Goal: Information Seeking & Learning: Learn about a topic

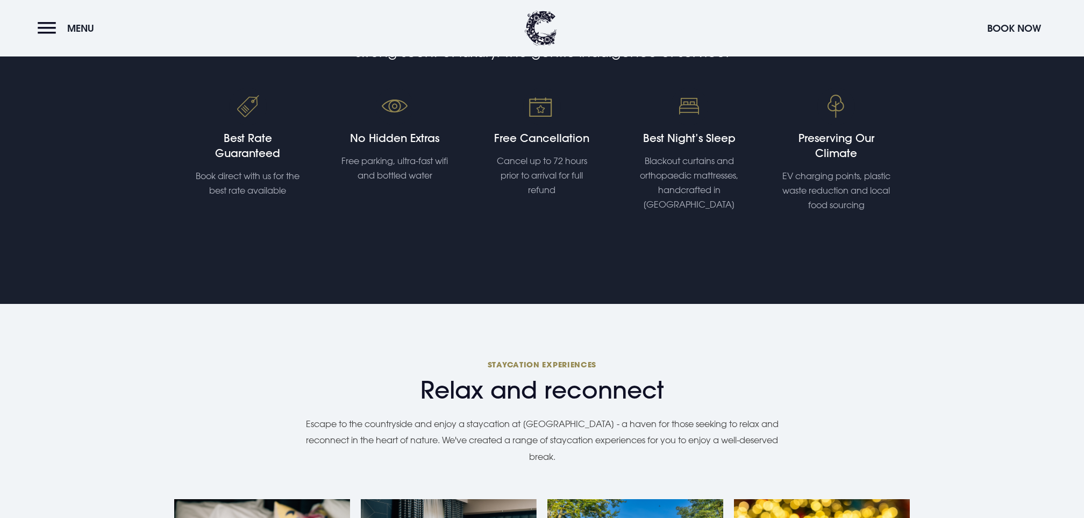
scroll to position [806, 0]
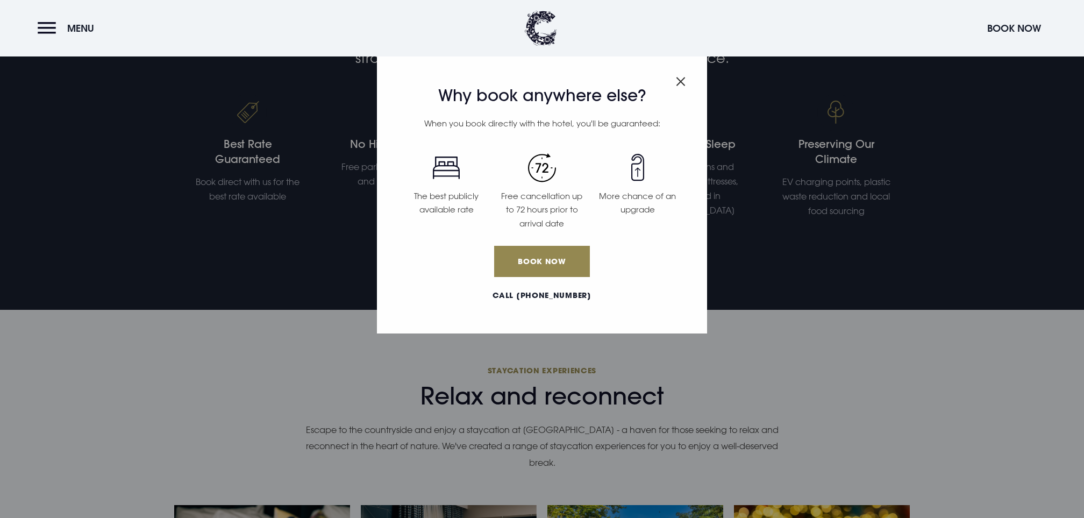
click at [673, 80] on div "Why book anywhere else? When you book directly with the hotel, you'll be guaran…" at bounding box center [542, 194] width 330 height 280
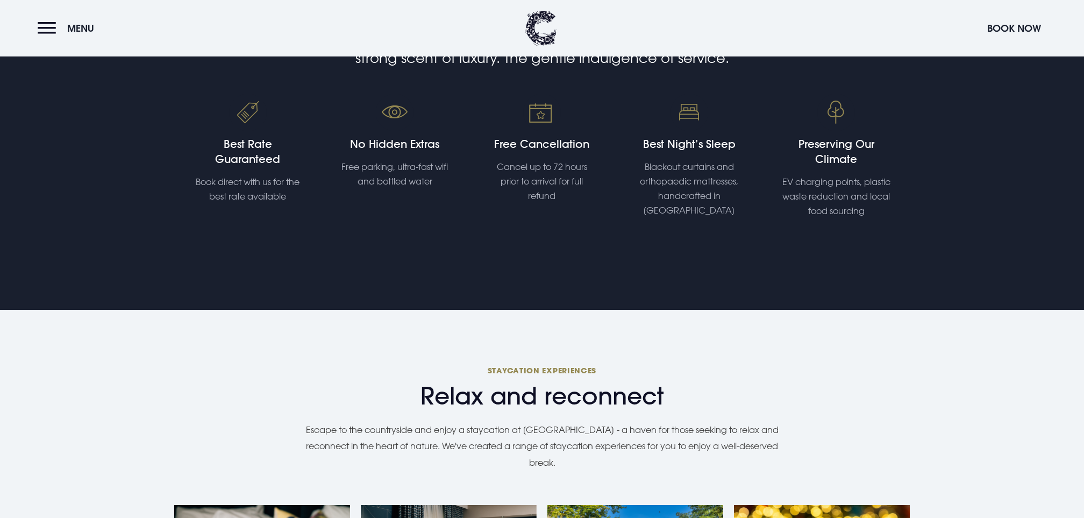
scroll to position [756, 0]
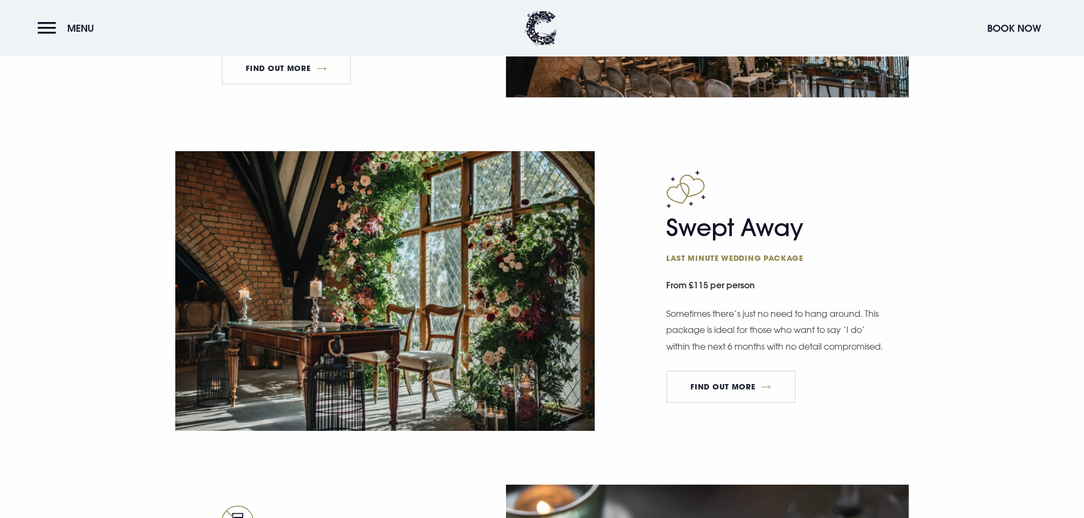
scroll to position [2069, 0]
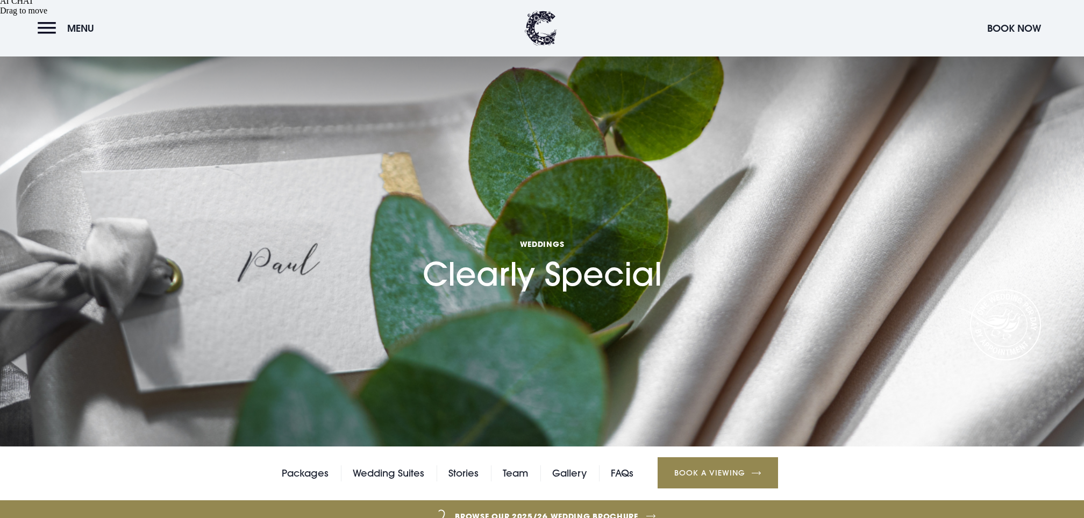
scroll to position [257, 0]
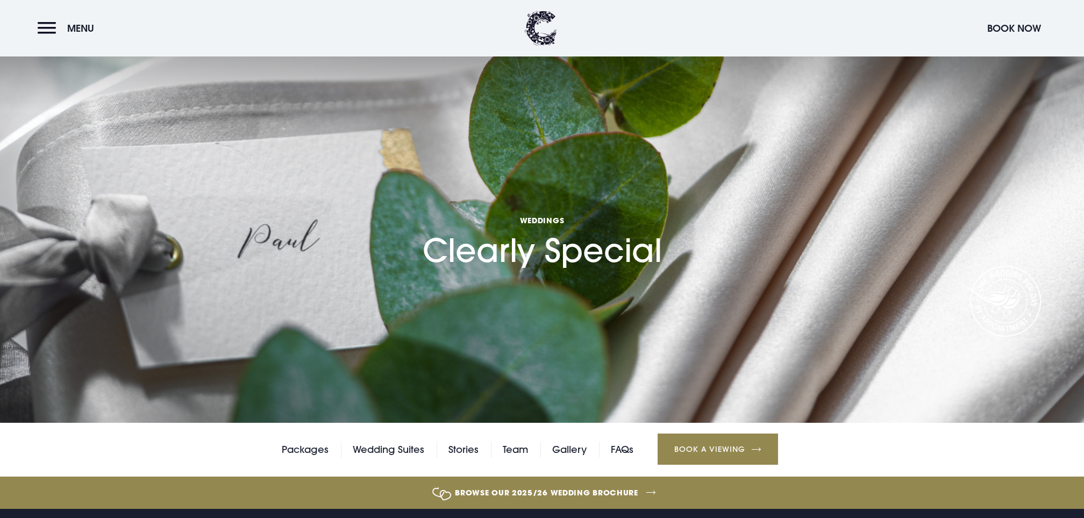
scroll to position [367, 0]
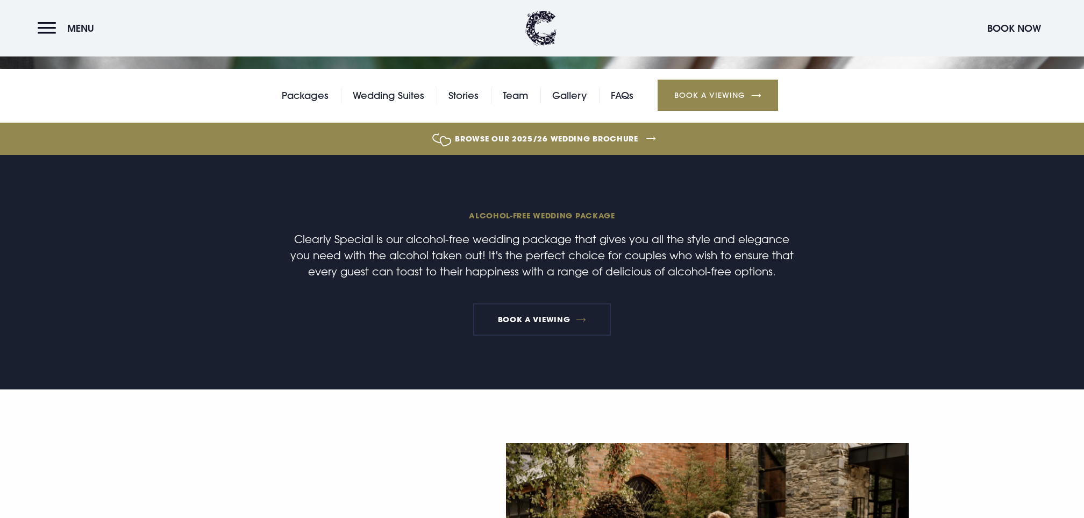
scroll to position [604, 0]
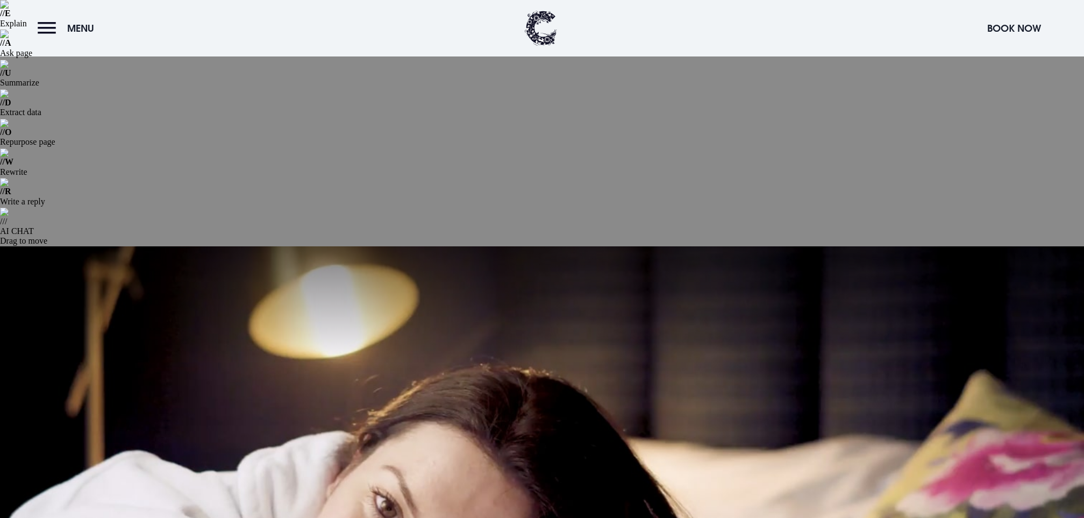
scroll to position [169, 0]
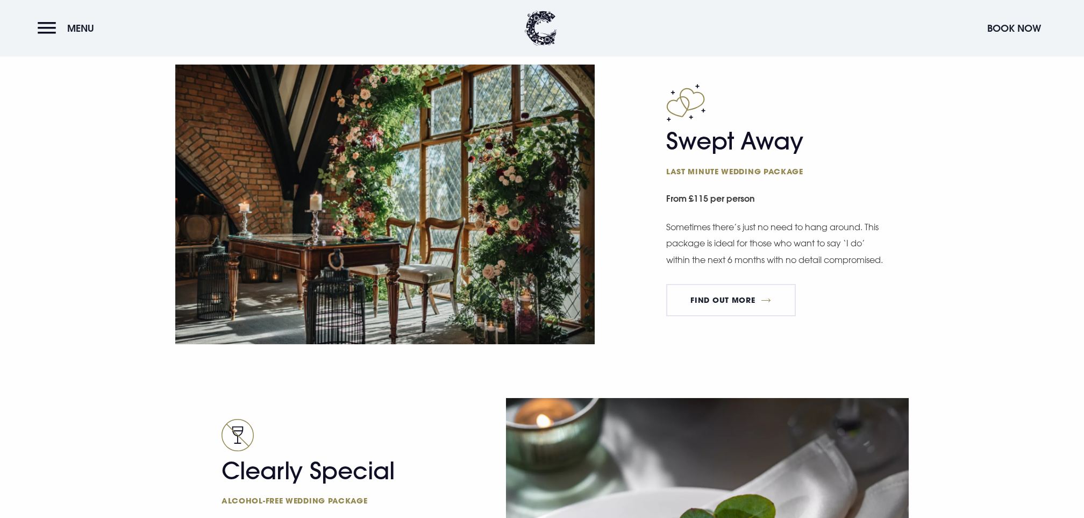
scroll to position [2069, 0]
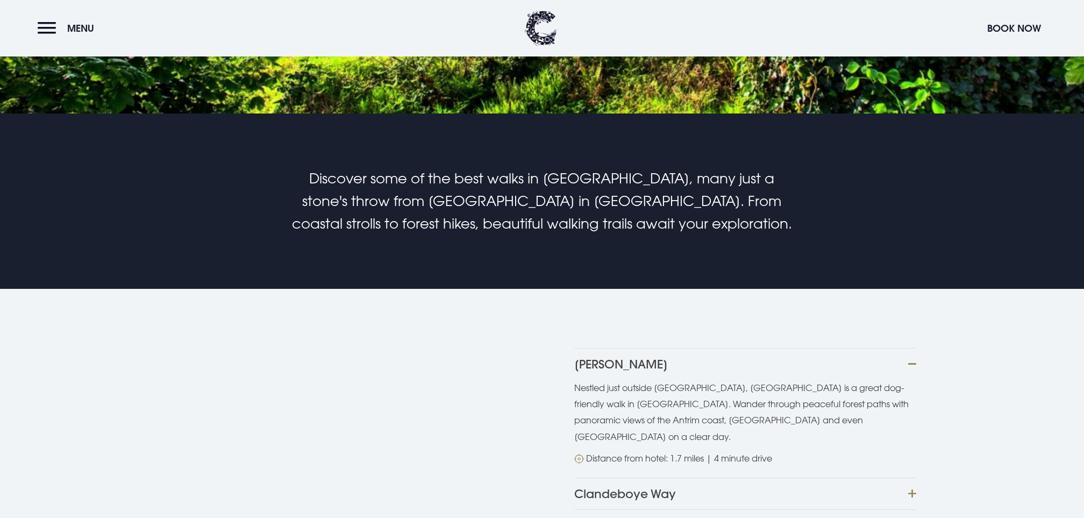
scroll to position [643, 0]
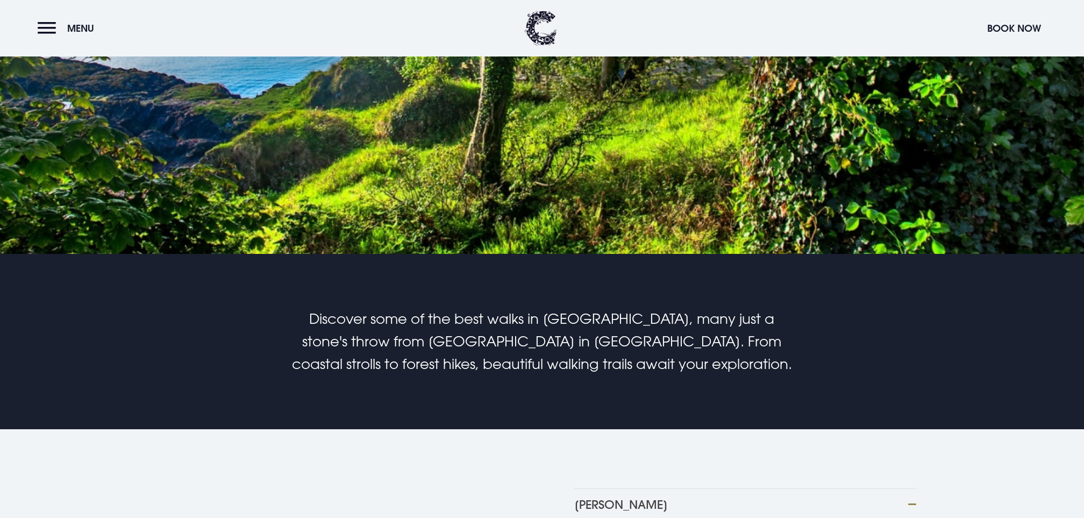
scroll to position [518, 0]
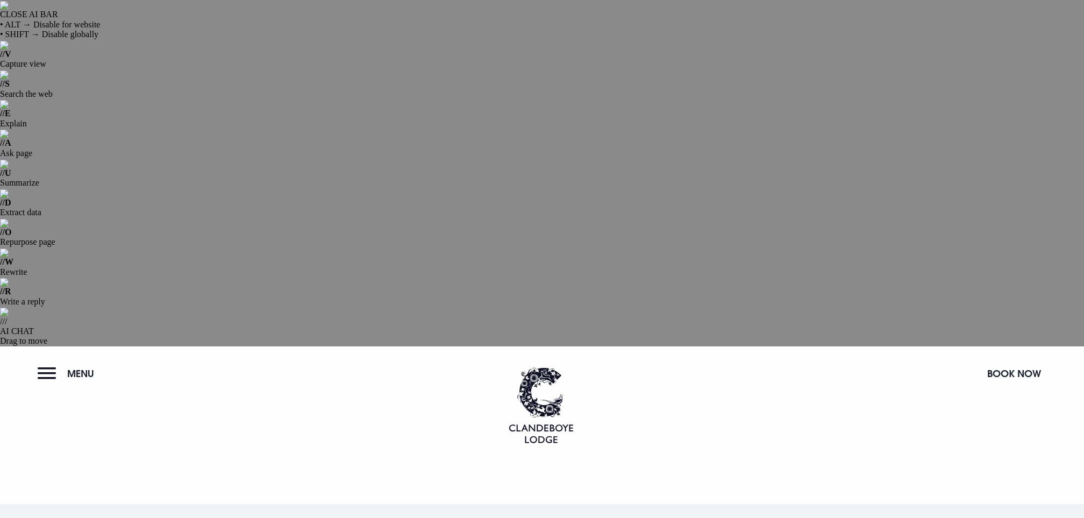
click at [577, 346] on header "Menu Book Now" at bounding box center [542, 394] width 1084 height 97
click at [543, 367] on img at bounding box center [541, 405] width 65 height 76
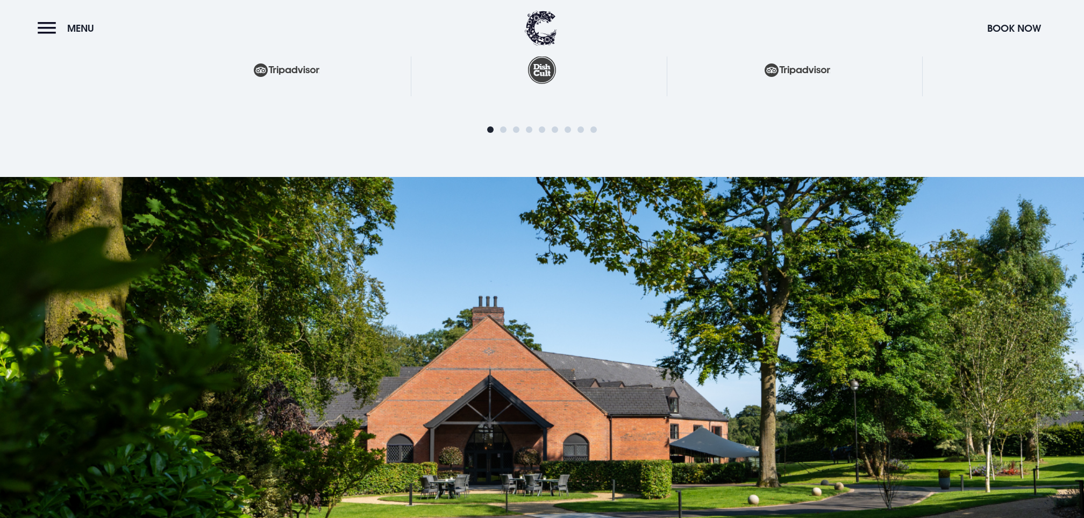
scroll to position [2649, 0]
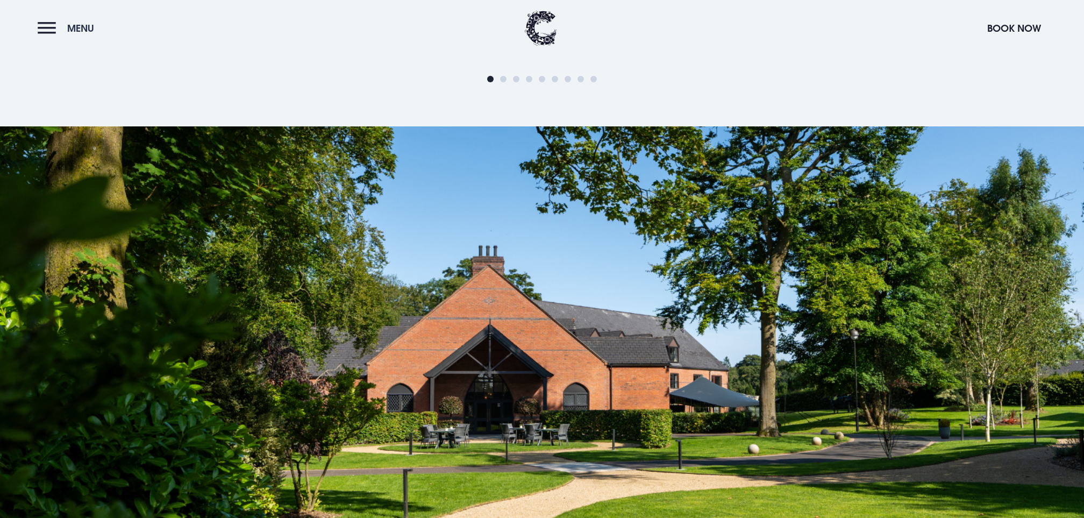
click at [70, 23] on span "Menu" at bounding box center [80, 28] width 27 height 12
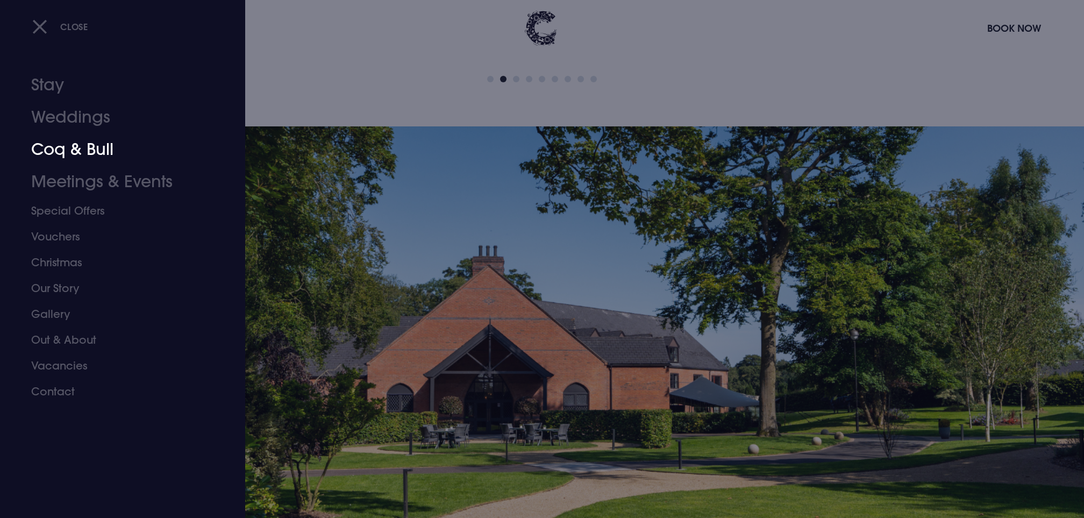
click at [95, 150] on link "Coq & Bull" at bounding box center [116, 149] width 170 height 32
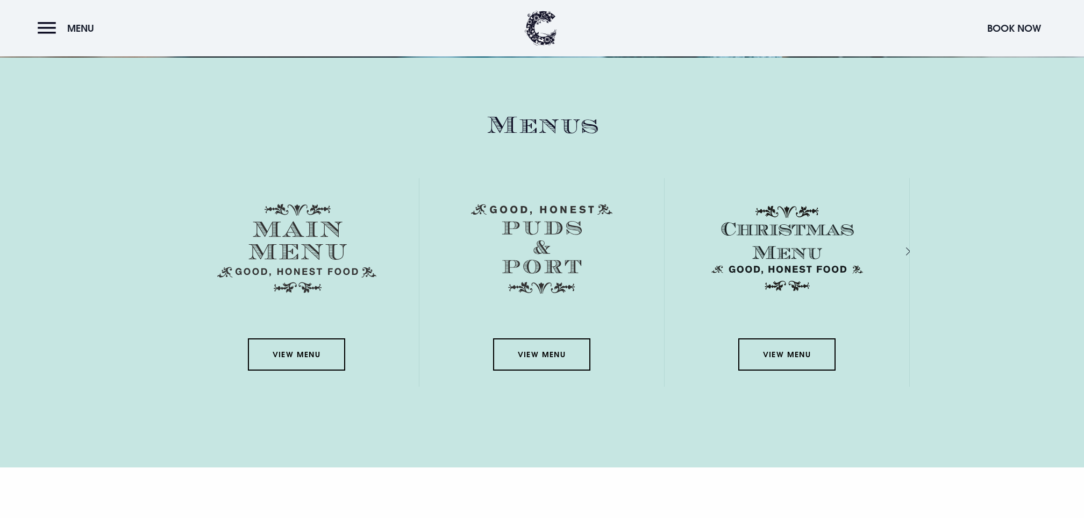
scroll to position [1999, 0]
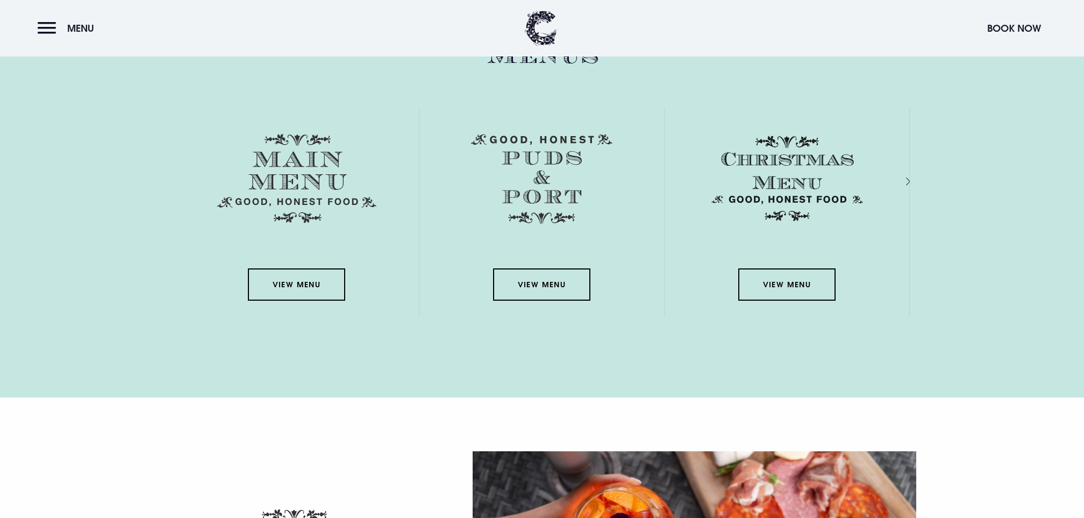
scroll to position [1941, 0]
